Goal: Navigation & Orientation: Find specific page/section

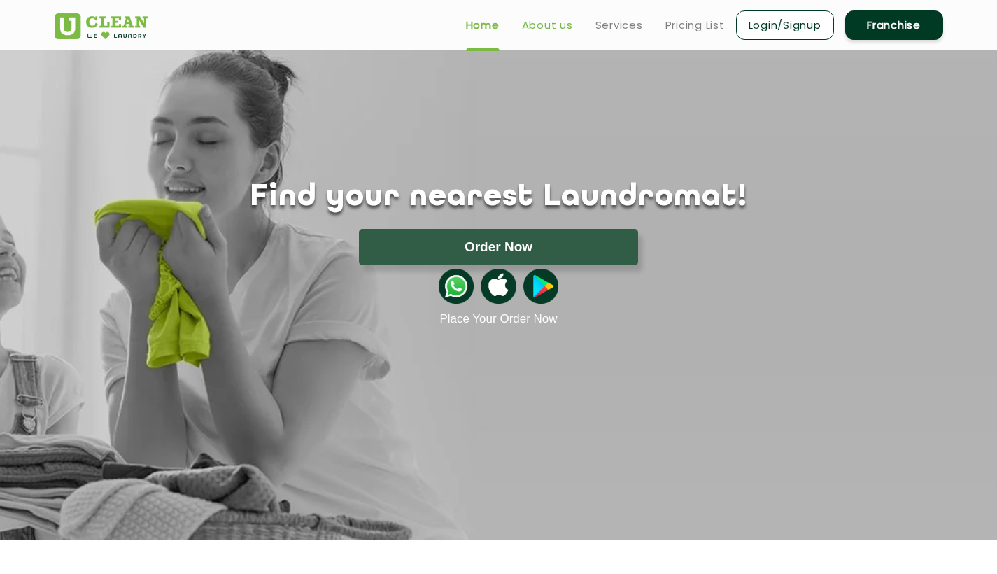
click at [561, 23] on link "About us" at bounding box center [547, 25] width 51 height 17
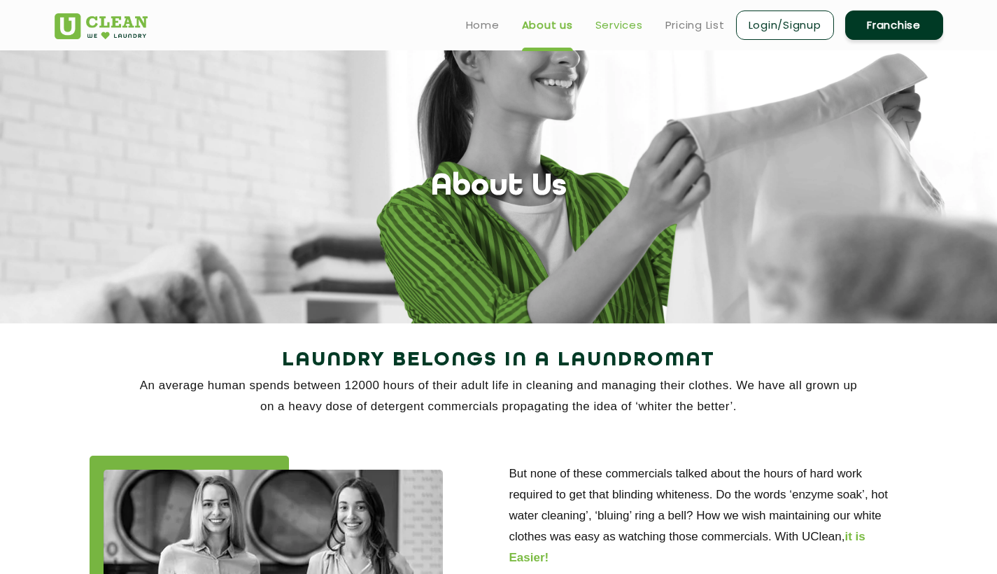
click at [609, 32] on link "Services" at bounding box center [620, 25] width 48 height 17
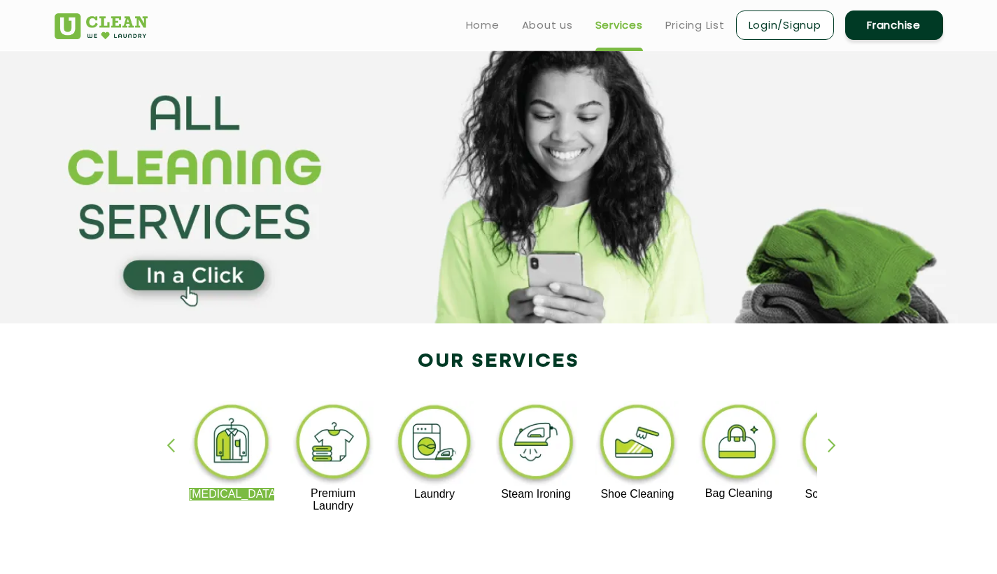
click at [679, 36] on ul "Home About us Services Pricing List Login/Signup Franchise" at bounding box center [699, 24] width 488 height 33
click at [703, 24] on link "Pricing List" at bounding box center [695, 25] width 59 height 17
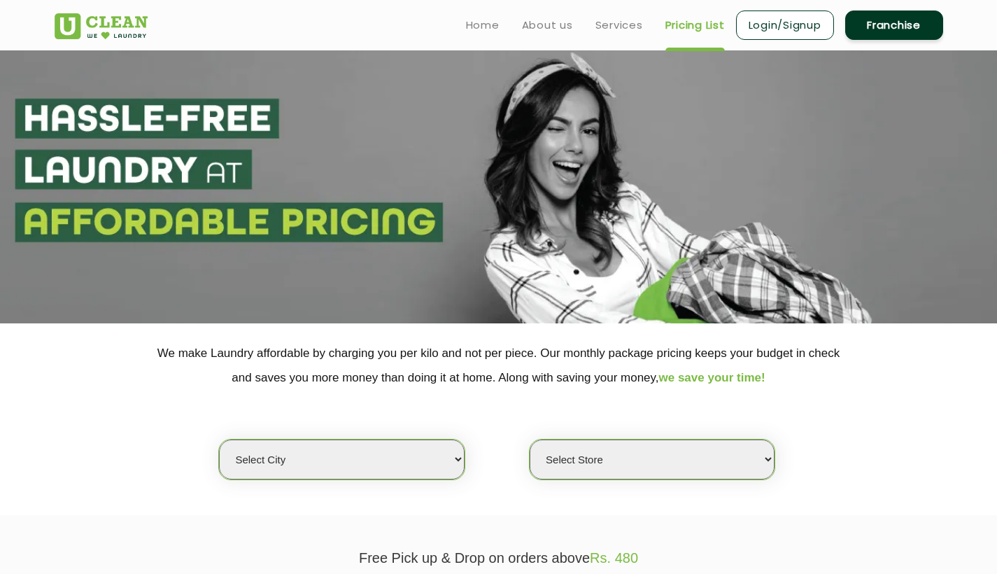
click at [482, 36] on ul "Home About us Services Pricing List Login/Signup Franchise" at bounding box center [699, 24] width 488 height 33
click at [478, 27] on link "Home" at bounding box center [483, 25] width 34 height 17
